Goal: Transaction & Acquisition: Obtain resource

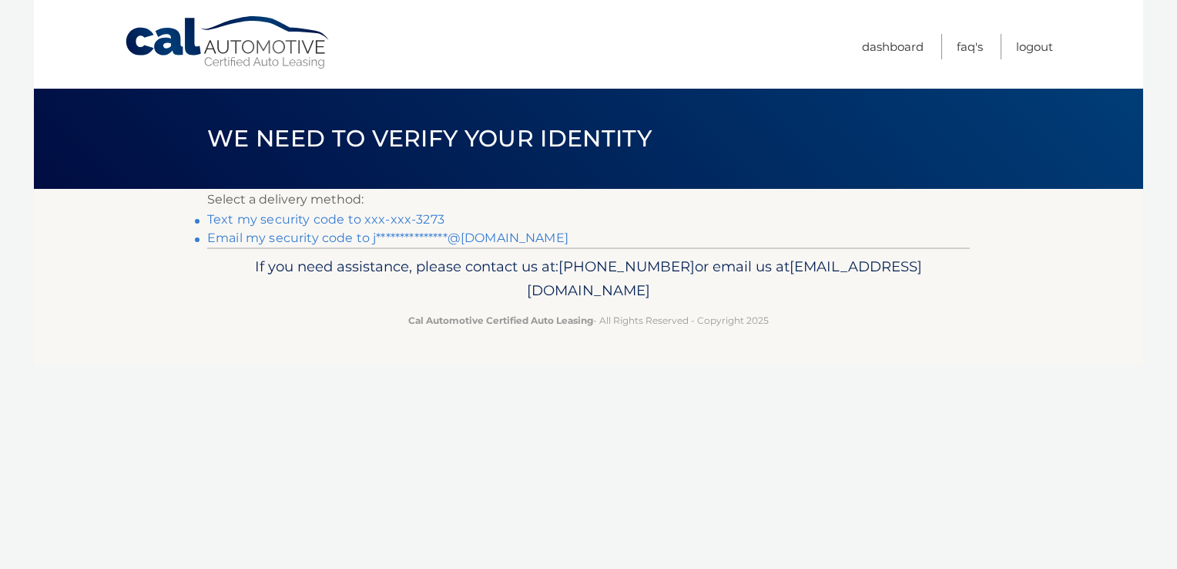
click at [376, 222] on link "Text my security code to xxx-xxx-3273" at bounding box center [325, 219] width 237 height 15
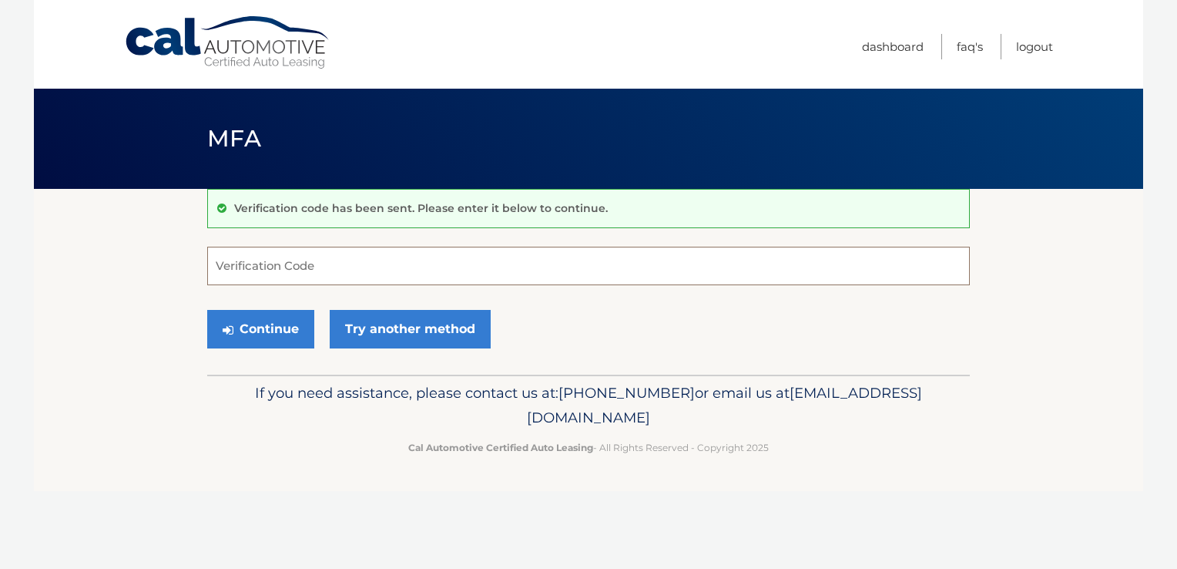
click at [356, 250] on input "Verification Code" at bounding box center [588, 266] width 763 height 39
type input "593002"
click at [297, 321] on button "Continue" at bounding box center [260, 329] width 107 height 39
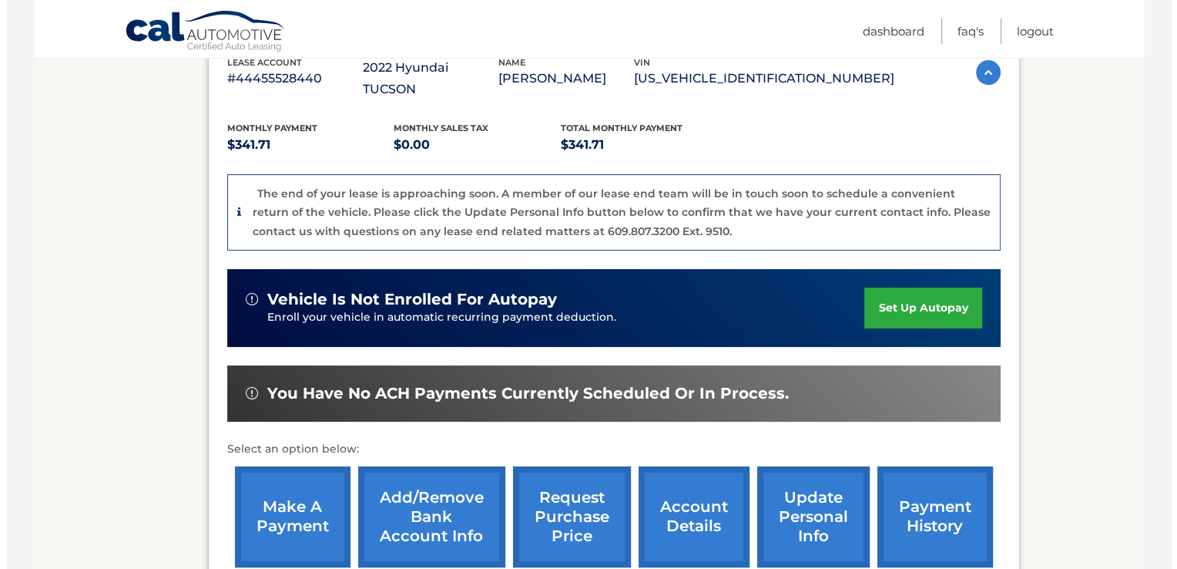
scroll to position [370, 0]
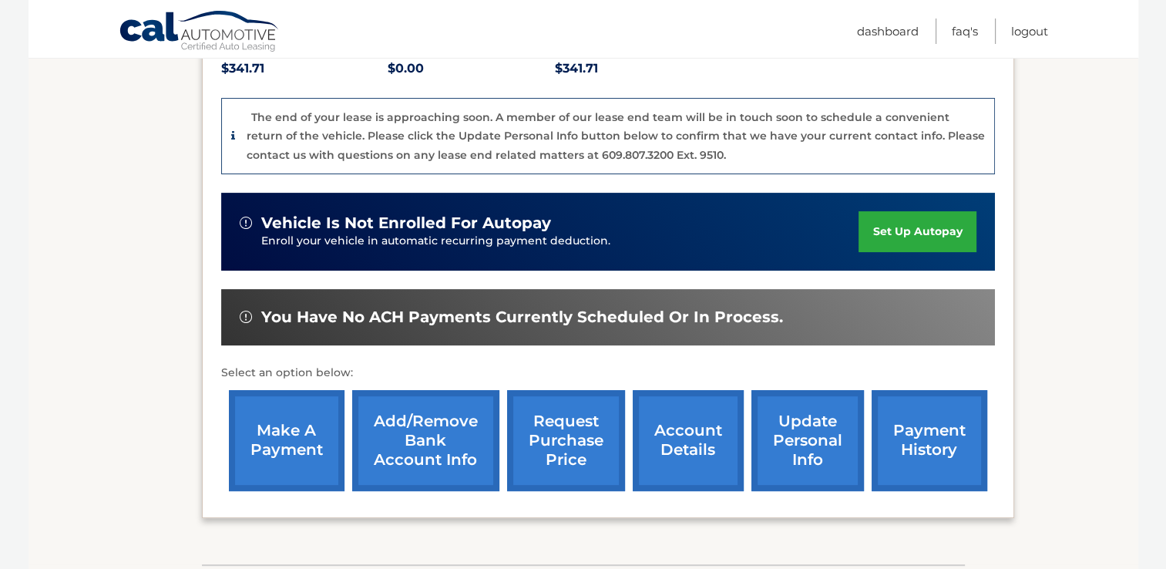
click at [531, 402] on link "request purchase price" at bounding box center [566, 440] width 118 height 101
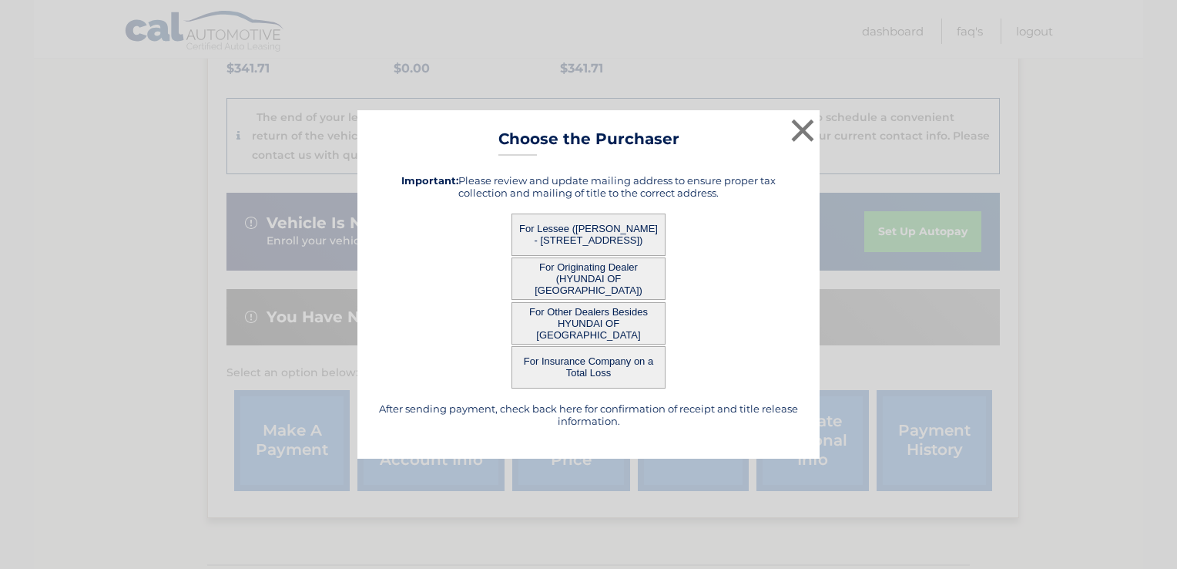
click at [598, 234] on button "For Lessee (JOSEPHINE KNOWLES - 412 Windsor Dr, , Bellmawr, NJ 08031)" at bounding box center [589, 234] width 154 height 42
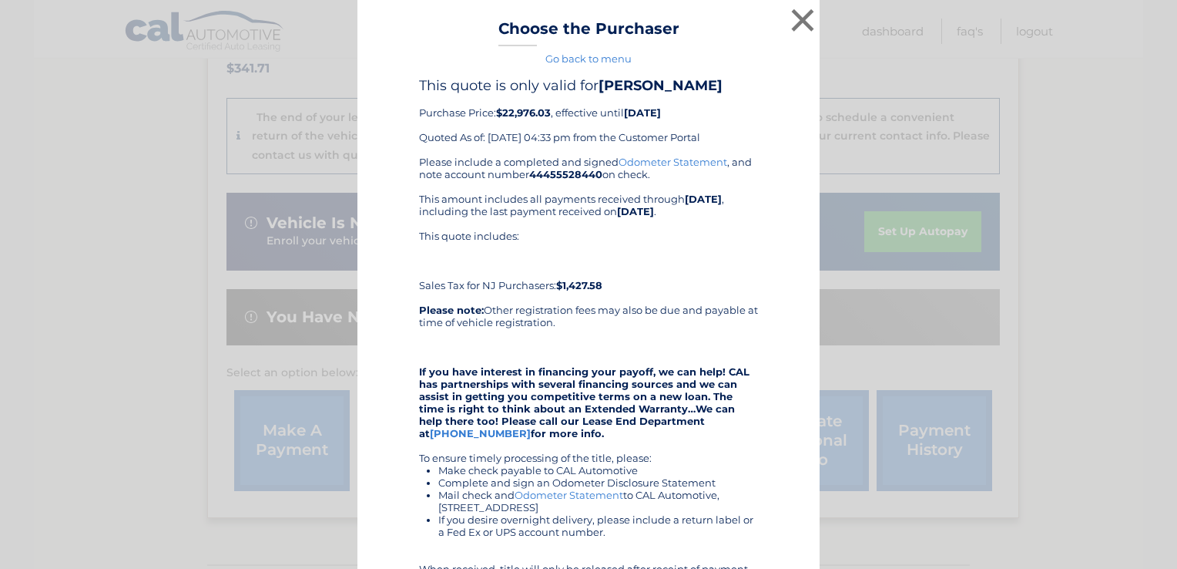
click at [686, 168] on link "Odometer Statement" at bounding box center [673, 162] width 109 height 12
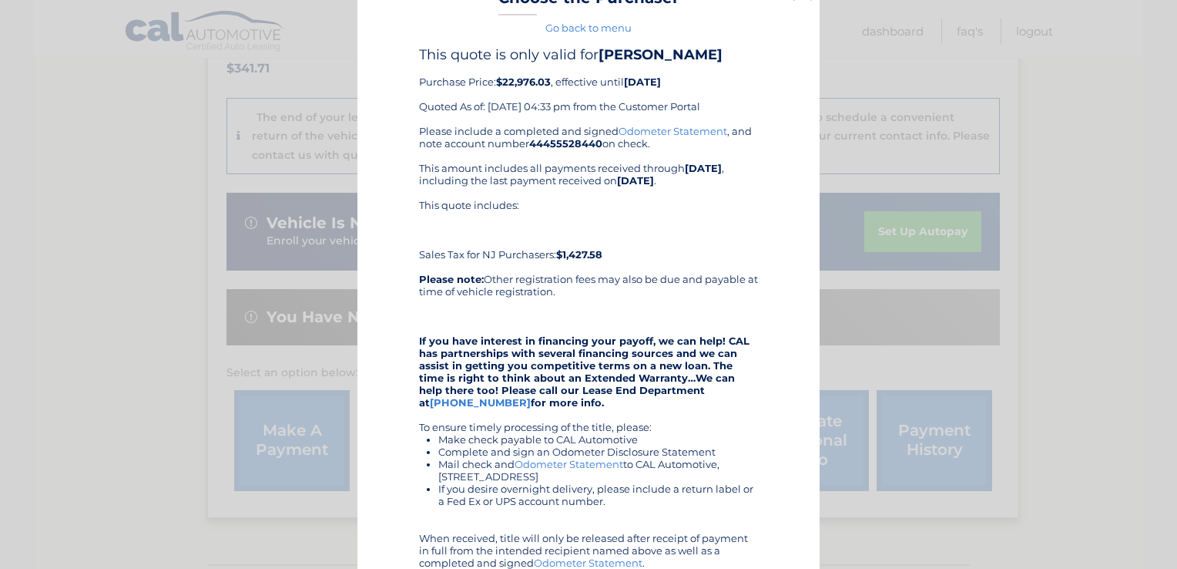
scroll to position [0, 0]
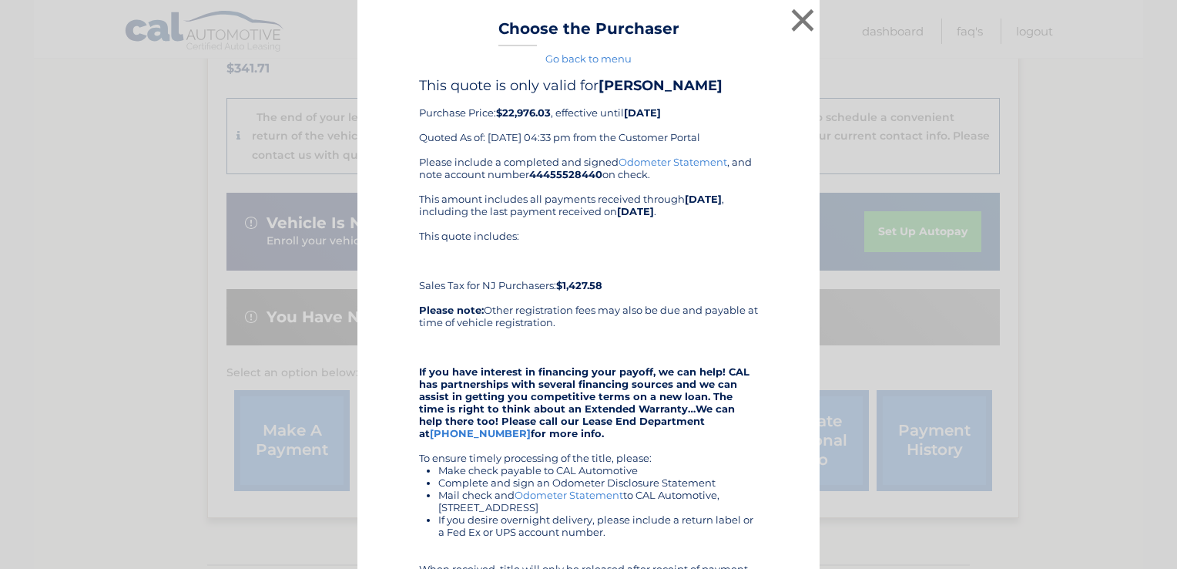
click at [734, 63] on div "Go back to menu" at bounding box center [589, 58] width 424 height 12
click at [734, 79] on h4 "This quote is only valid for JOSEPHINE KNOWLES" at bounding box center [588, 85] width 339 height 17
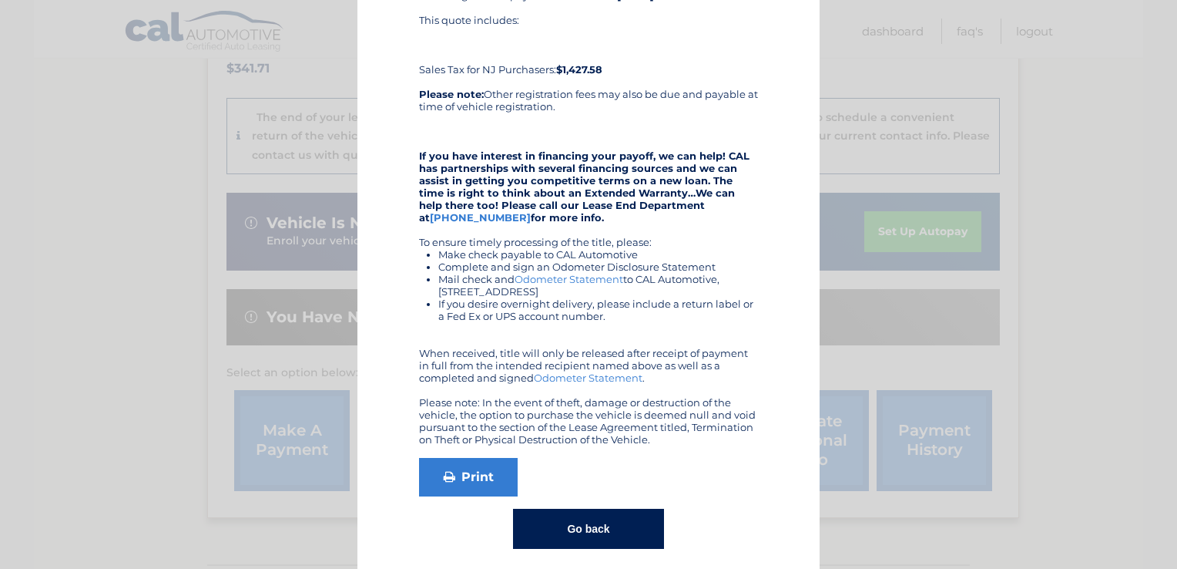
scroll to position [244, 0]
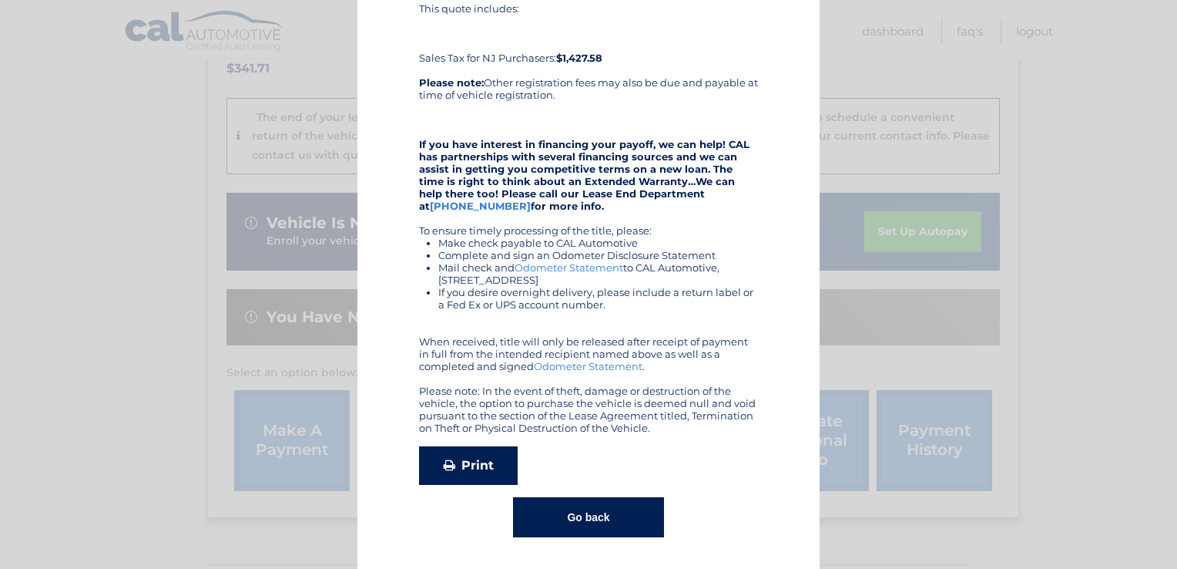
click at [466, 462] on link "Print" at bounding box center [468, 465] width 99 height 39
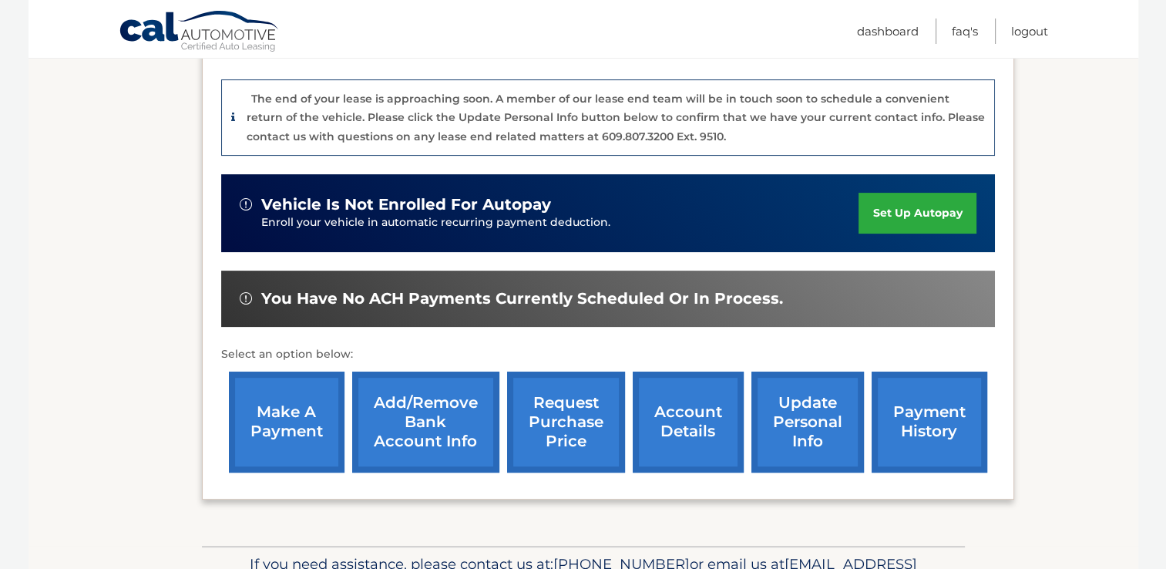
scroll to position [369, 0]
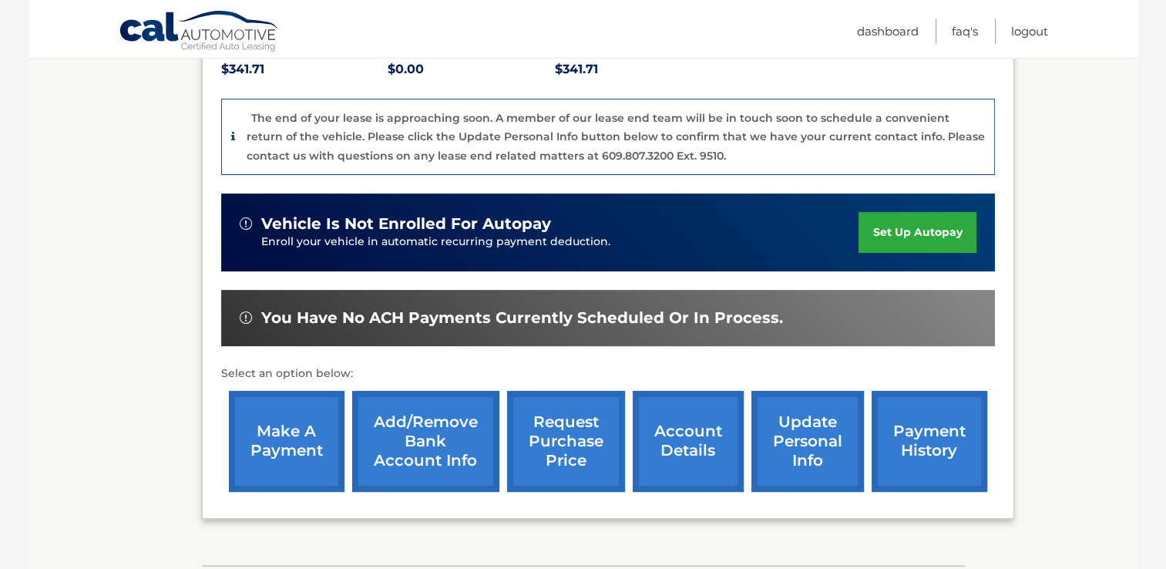
click at [555, 414] on link "request purchase price" at bounding box center [566, 441] width 118 height 101
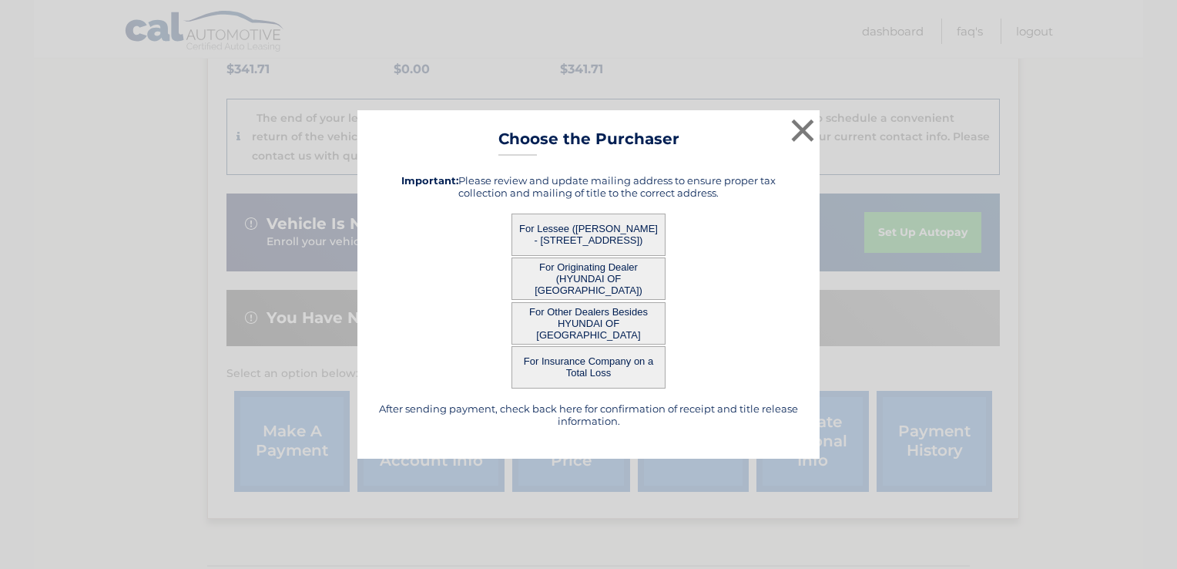
click at [613, 236] on button "For Lessee (JOSEPHINE KNOWLES - 412 Windsor Dr, , Bellmawr, NJ 08031)" at bounding box center [589, 234] width 154 height 42
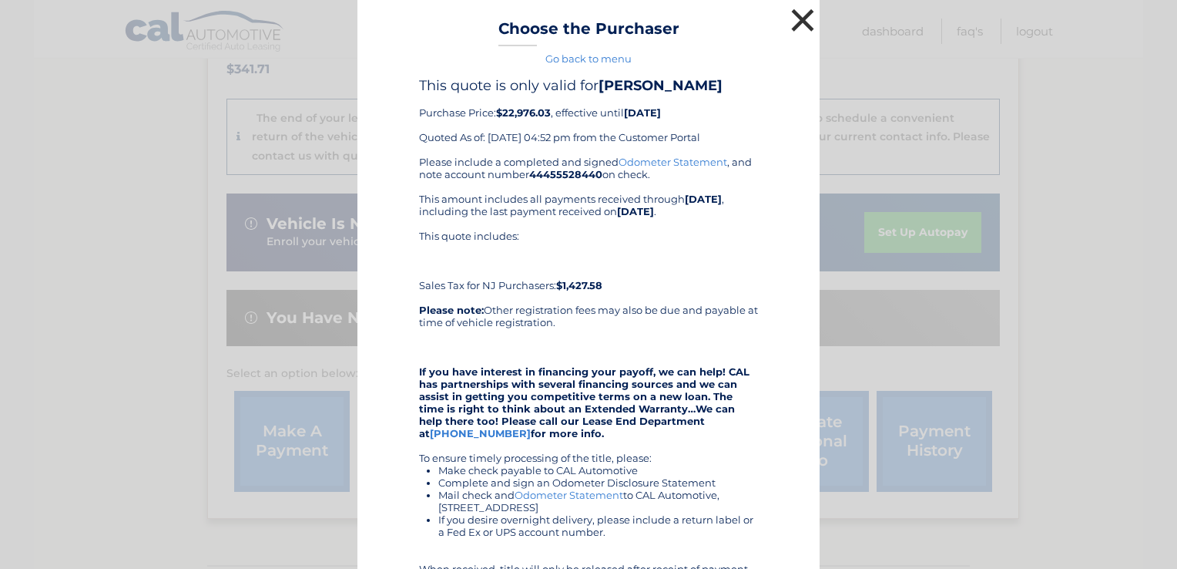
click at [798, 23] on button "×" at bounding box center [802, 20] width 31 height 31
